Goal: Communication & Community: Share content

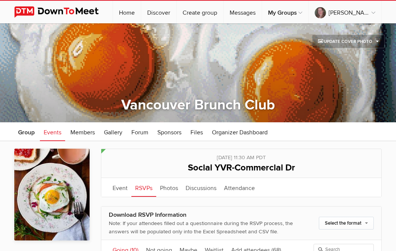
scroll to position [68, 0]
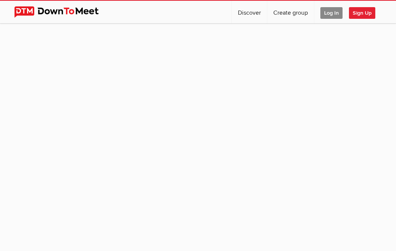
scroll to position [68, 0]
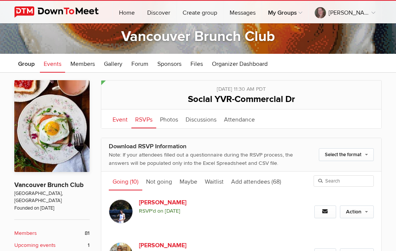
click at [119, 118] on link "Event" at bounding box center [120, 119] width 23 height 19
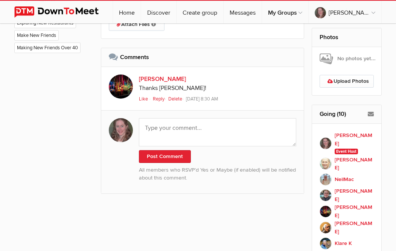
scroll to position [498, 0]
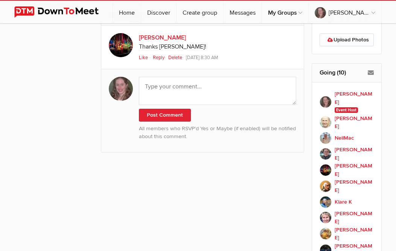
click at [143, 55] on span "Like" at bounding box center [143, 58] width 9 height 6
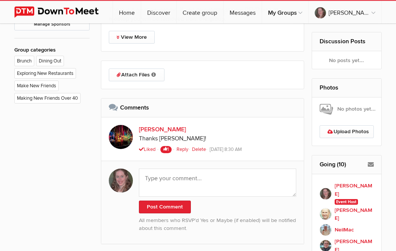
scroll to position [405, 0]
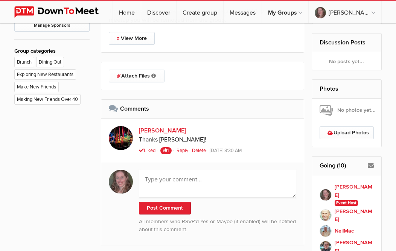
click at [250, 181] on textarea at bounding box center [217, 184] width 157 height 28
type textarea "reservation in my name"
click at [179, 205] on button "Post Comment" at bounding box center [165, 208] width 52 height 13
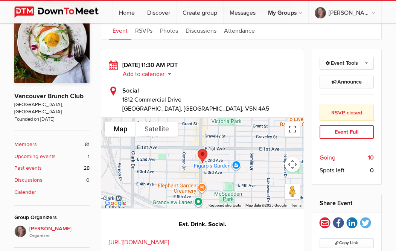
scroll to position [148, 0]
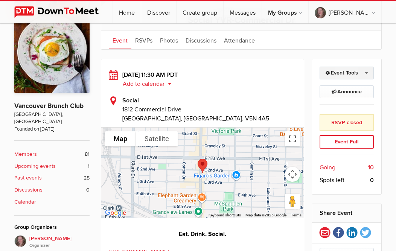
click at [346, 71] on link "Event Tools" at bounding box center [346, 73] width 55 height 13
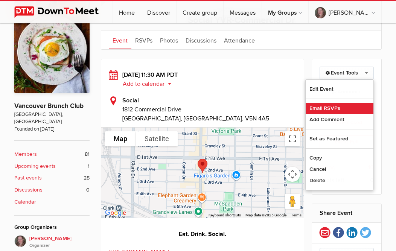
click at [321, 105] on link "Email RSVPs" at bounding box center [340, 108] width 68 height 11
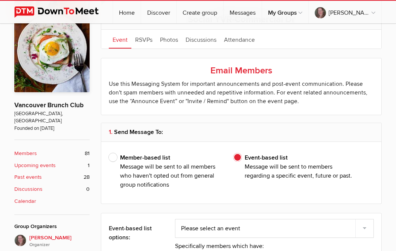
type input "[PERSON_NAME]"
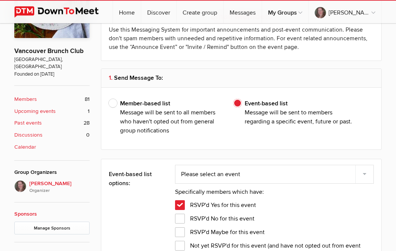
select select "29: Object"
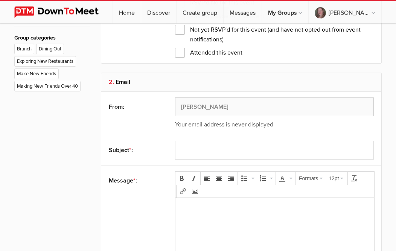
scroll to position [421, 0]
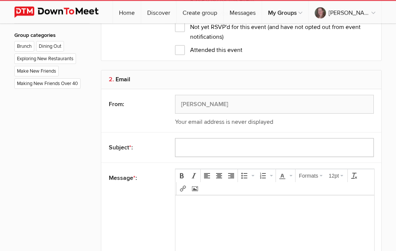
click at [287, 146] on input "text" at bounding box center [274, 147] width 199 height 19
type input "Reservation for Social"
drag, startPoint x: 251, startPoint y: 192, endPoint x: 75, endPoint y: 8, distance: 253.6
click at [251, 192] on div "Formats 12pt" at bounding box center [274, 182] width 199 height 26
click at [251, 204] on p at bounding box center [274, 205] width 187 height 9
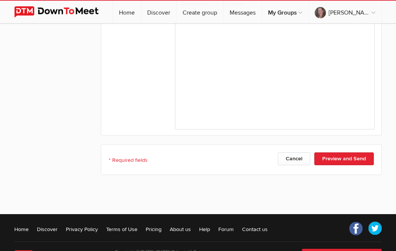
scroll to position [625, 0]
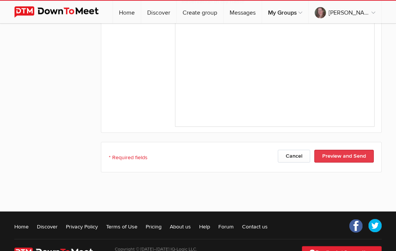
click at [341, 150] on button "Preview and Send" at bounding box center [343, 156] width 59 height 13
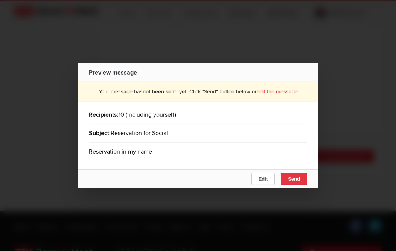
click at [302, 173] on button "Send" at bounding box center [294, 179] width 26 height 12
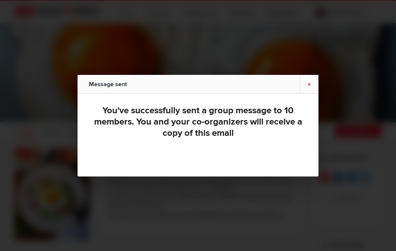
click at [309, 83] on link "×" at bounding box center [309, 84] width 19 height 18
